Goal: Information Seeking & Learning: Check status

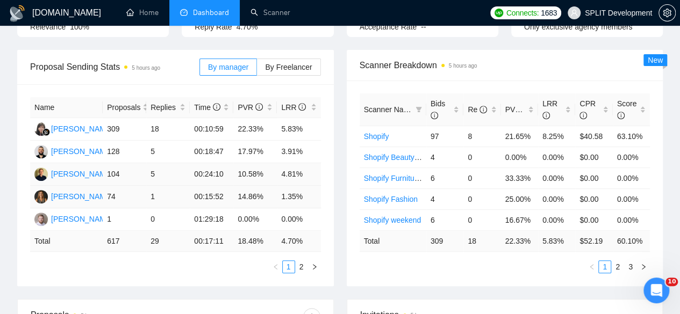
scroll to position [125, 0]
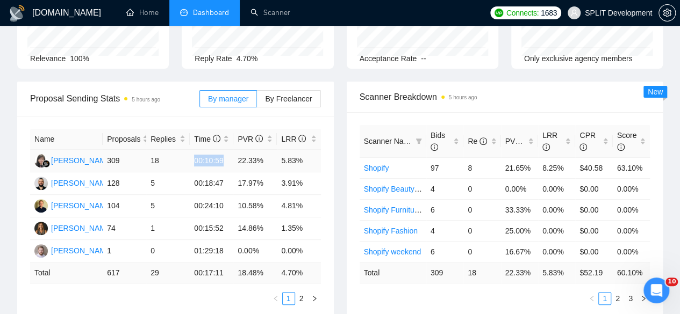
drag, startPoint x: 191, startPoint y: 139, endPoint x: 221, endPoint y: 147, distance: 31.6
click at [221, 150] on td "00:10:59" at bounding box center [212, 161] width 44 height 23
click at [227, 150] on td "00:10:59" at bounding box center [212, 161] width 44 height 23
drag, startPoint x: 222, startPoint y: 146, endPoint x: 198, endPoint y: 151, distance: 24.6
click at [198, 151] on td "00:10:59" at bounding box center [212, 161] width 44 height 23
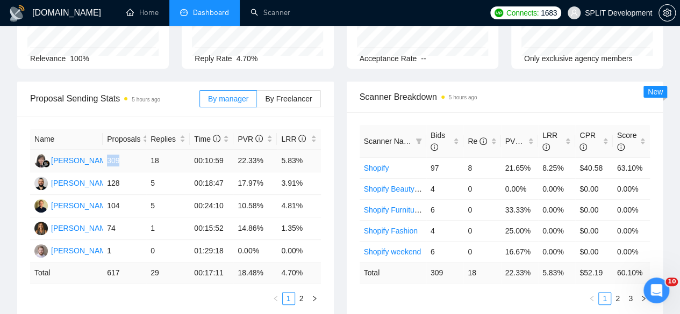
drag, startPoint x: 118, startPoint y: 140, endPoint x: 108, endPoint y: 139, distance: 10.3
click at [108, 150] on td "309" at bounding box center [125, 161] width 44 height 23
drag, startPoint x: 223, startPoint y: 146, endPoint x: 203, endPoint y: 141, distance: 20.5
click at [203, 150] on td "00:10:59" at bounding box center [212, 161] width 44 height 23
drag, startPoint x: 223, startPoint y: 167, endPoint x: 205, endPoint y: 166, distance: 17.8
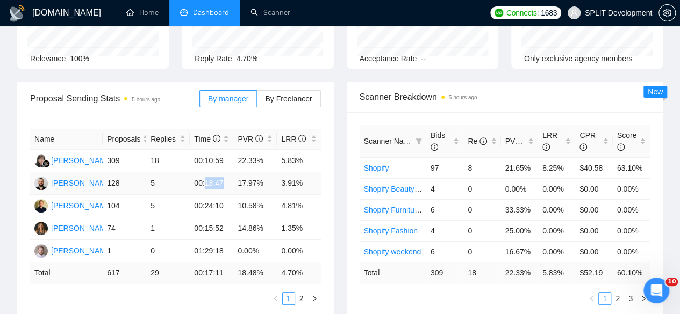
click at [205, 173] on td "00:18:47" at bounding box center [212, 184] width 44 height 23
drag, startPoint x: 126, startPoint y: 163, endPoint x: 108, endPoint y: 162, distance: 18.8
click at [108, 173] on td "128" at bounding box center [125, 184] width 44 height 23
drag, startPoint x: 227, startPoint y: 167, endPoint x: 203, endPoint y: 166, distance: 23.7
click at [203, 173] on td "00:18:47" at bounding box center [212, 184] width 44 height 23
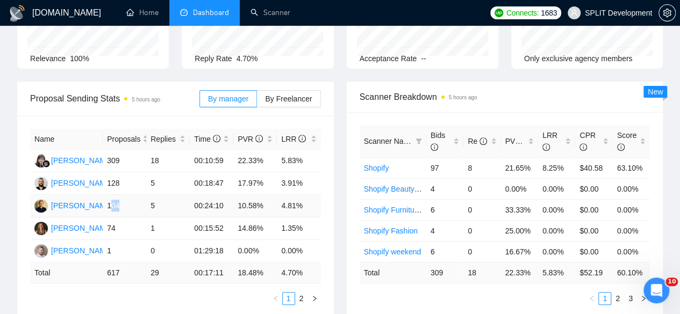
drag, startPoint x: 119, startPoint y: 185, endPoint x: 110, endPoint y: 187, distance: 9.9
click at [110, 195] on td "104" at bounding box center [125, 206] width 44 height 23
drag, startPoint x: 227, startPoint y: 188, endPoint x: 203, endPoint y: 191, distance: 23.9
click at [203, 195] on td "00:24:10" at bounding box center [212, 206] width 44 height 23
click at [262, 195] on td "10.58%" at bounding box center [255, 206] width 44 height 23
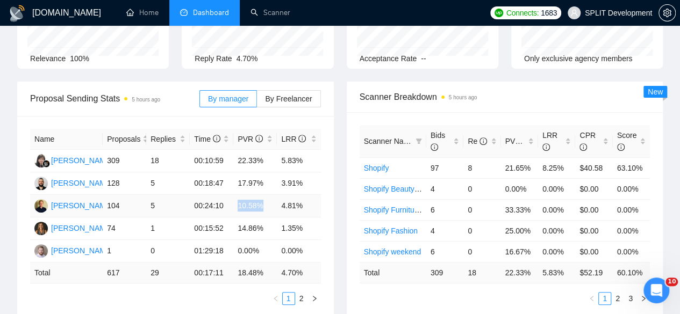
drag, startPoint x: 263, startPoint y: 188, endPoint x: 234, endPoint y: 187, distance: 29.6
click at [234, 195] on td "10.58%" at bounding box center [255, 206] width 44 height 23
drag, startPoint x: 219, startPoint y: 142, endPoint x: 202, endPoint y: 141, distance: 17.8
click at [202, 150] on td "00:10:59" at bounding box center [212, 161] width 44 height 23
click at [224, 150] on td "00:10:59" at bounding box center [212, 161] width 44 height 23
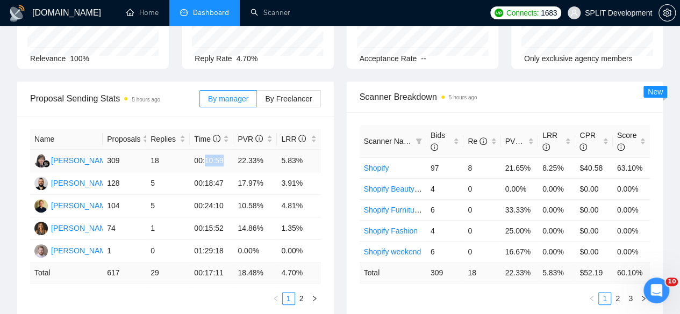
drag, startPoint x: 224, startPoint y: 145, endPoint x: 203, endPoint y: 140, distance: 20.9
click at [203, 150] on td "00:10:59" at bounding box center [212, 161] width 44 height 23
click at [226, 150] on td "00:10:59" at bounding box center [212, 161] width 44 height 23
click at [225, 195] on td "00:24:10" at bounding box center [212, 206] width 44 height 23
drag, startPoint x: 233, startPoint y: 190, endPoint x: 263, endPoint y: 190, distance: 30.1
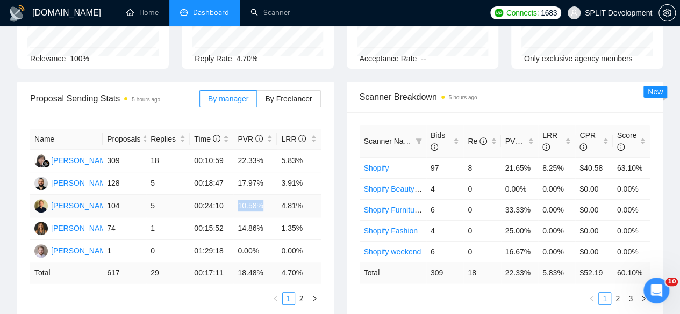
click at [263, 195] on td "10.58%" at bounding box center [255, 206] width 44 height 23
click at [341, 192] on div "Scanner Breakdown 5 hours ago Scanner Name Bids Re PVR LRR CPR Score Shopify 97…" at bounding box center [505, 200] width 330 height 237
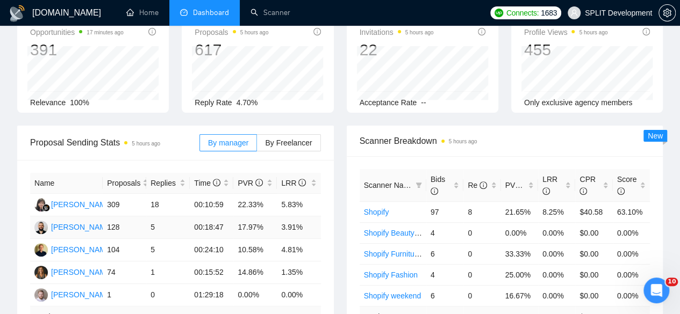
scroll to position [82, 0]
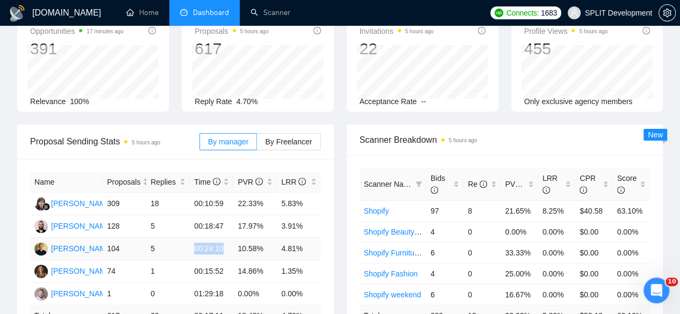
drag, startPoint x: 225, startPoint y: 233, endPoint x: 195, endPoint y: 230, distance: 29.8
click at [195, 238] on td "00:24:10" at bounding box center [212, 249] width 44 height 23
click at [232, 238] on td "00:24:10" at bounding box center [212, 249] width 44 height 23
click at [223, 238] on td "00:24:10" at bounding box center [212, 249] width 44 height 23
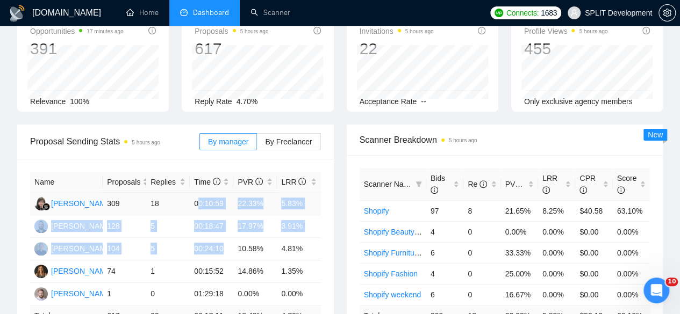
drag, startPoint x: 223, startPoint y: 232, endPoint x: 197, endPoint y: 189, distance: 50.6
click at [197, 193] on tbody "[PERSON_NAME] 309 18 00:10:59 22.33% 5.83% [PERSON_NAME] 128 5 00:18:47 17.97% …" at bounding box center [175, 249] width 291 height 113
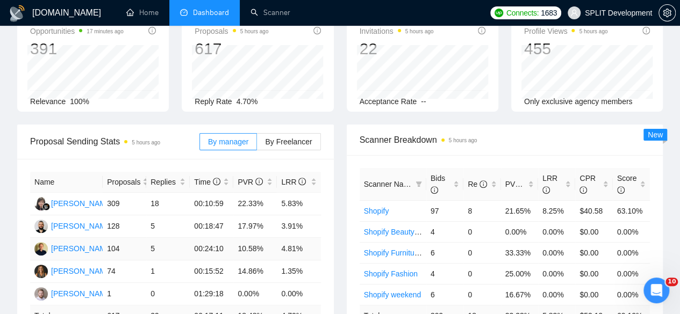
click at [235, 238] on td "10.58%" at bounding box center [255, 249] width 44 height 23
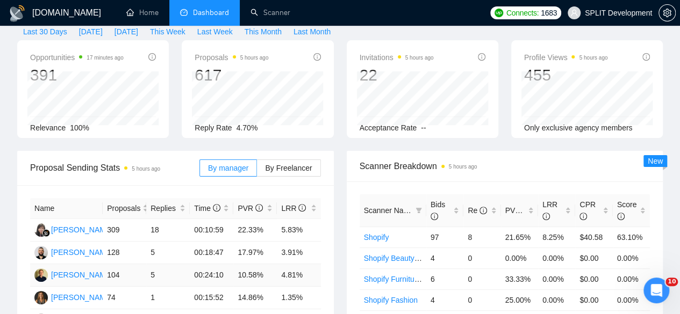
scroll to position [54, 0]
click at [278, 160] on div "By manager By Freelancer" at bounding box center [259, 169] width 121 height 34
click at [281, 161] on label "By Freelancer" at bounding box center [288, 169] width 63 height 17
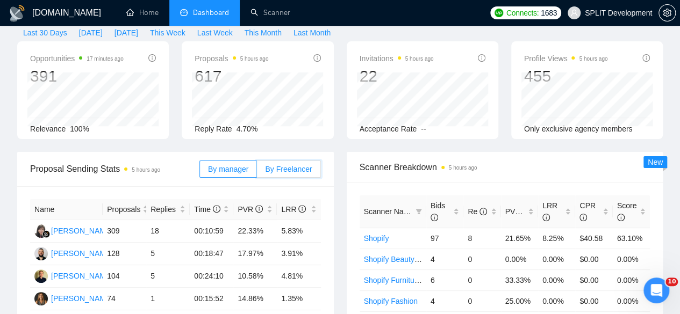
click at [257, 172] on input "By Freelancer" at bounding box center [257, 172] width 0 height 0
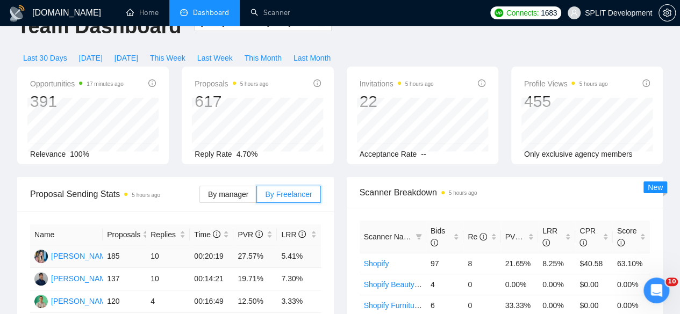
scroll to position [0, 0]
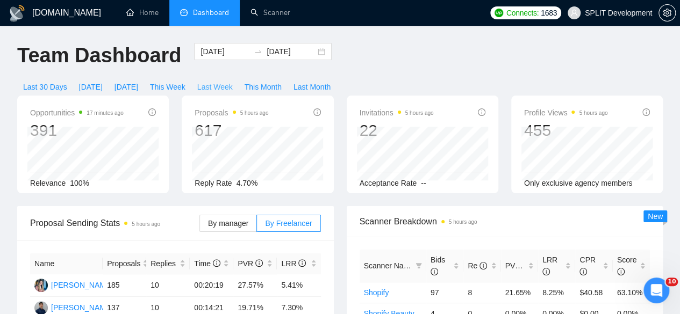
click at [233, 81] on span "Last Week" at bounding box center [214, 87] width 35 height 12
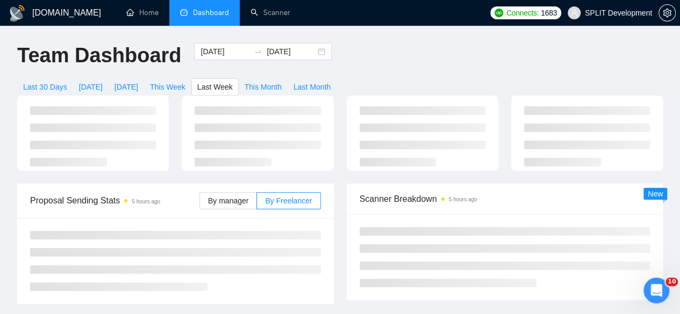
type input "[DATE]"
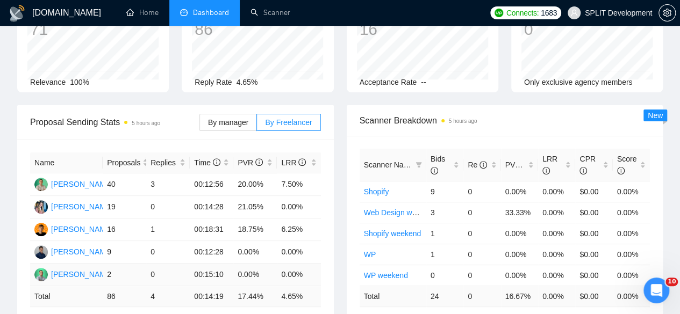
scroll to position [98, 0]
